Goal: Find specific page/section: Find specific page/section

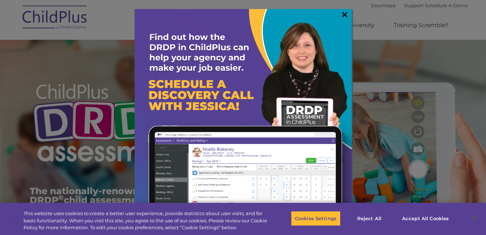
click at [342, 15] on link "×" at bounding box center [344, 14] width 8 height 7
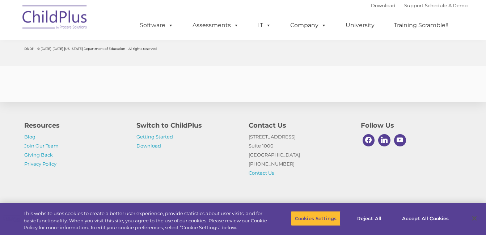
scroll to position [2904, 0]
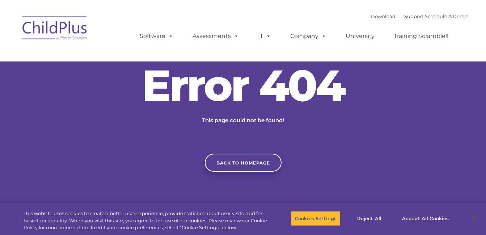
click at [65, 26] on img at bounding box center [55, 29] width 72 height 36
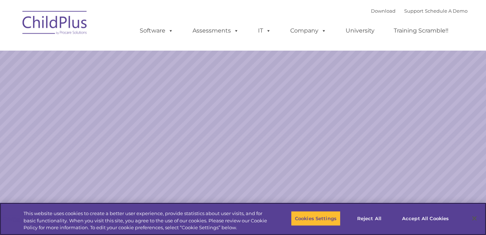
select select "MEDIUM"
